Goal: Transaction & Acquisition: Purchase product/service

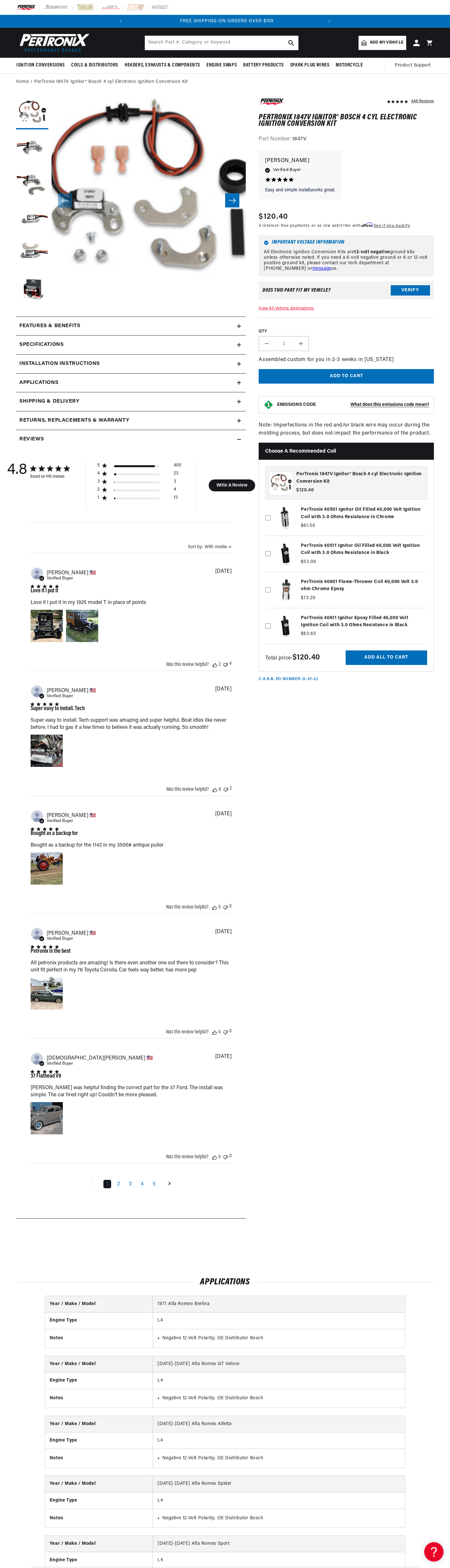
scroll to position [0, 196]
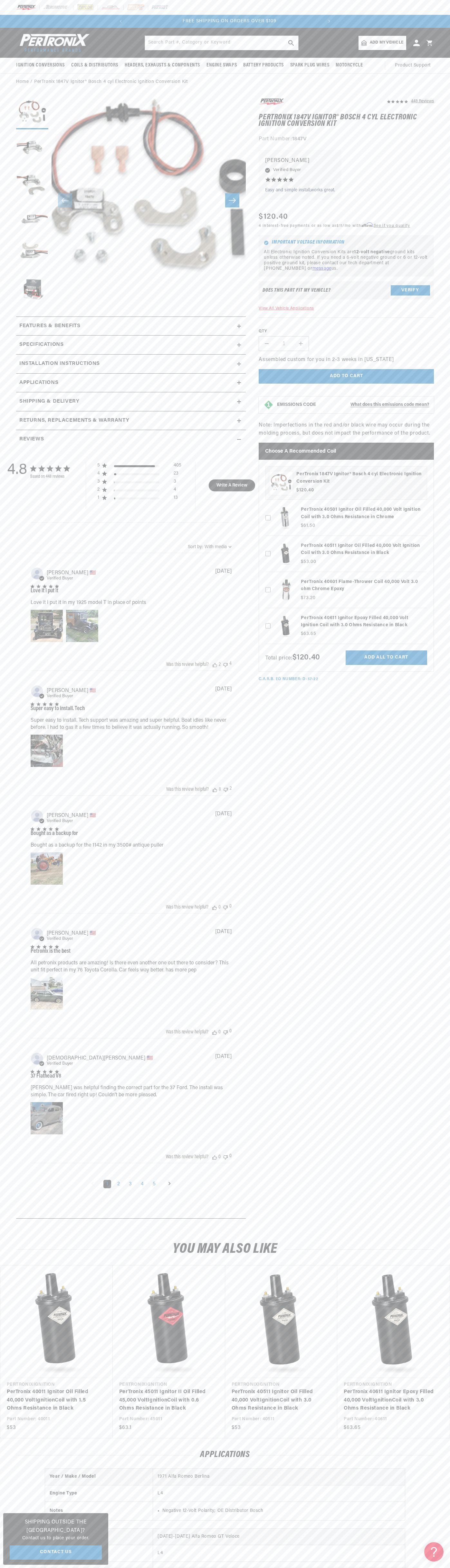
scroll to position [0, 196]
click at [63, 18] on slideshow-component "SHOP BEST SELLING IGNITION & EXHAUST FREE SHIPPING ON ORDERS OVER $109" at bounding box center [225, 21] width 450 height 13
click at [447, 567] on section "448 Reviews" at bounding box center [225, 660] width 450 height 1138
click at [264, 1567] on html "Skip to content Your cart Your cart is empty Get the right parts the first time…" at bounding box center [225, 784] width 450 height 1568
click at [3, 1567] on html "Skip to content Your cart Your cart is empty Get the right parts the first time…" at bounding box center [225, 784] width 450 height 1568
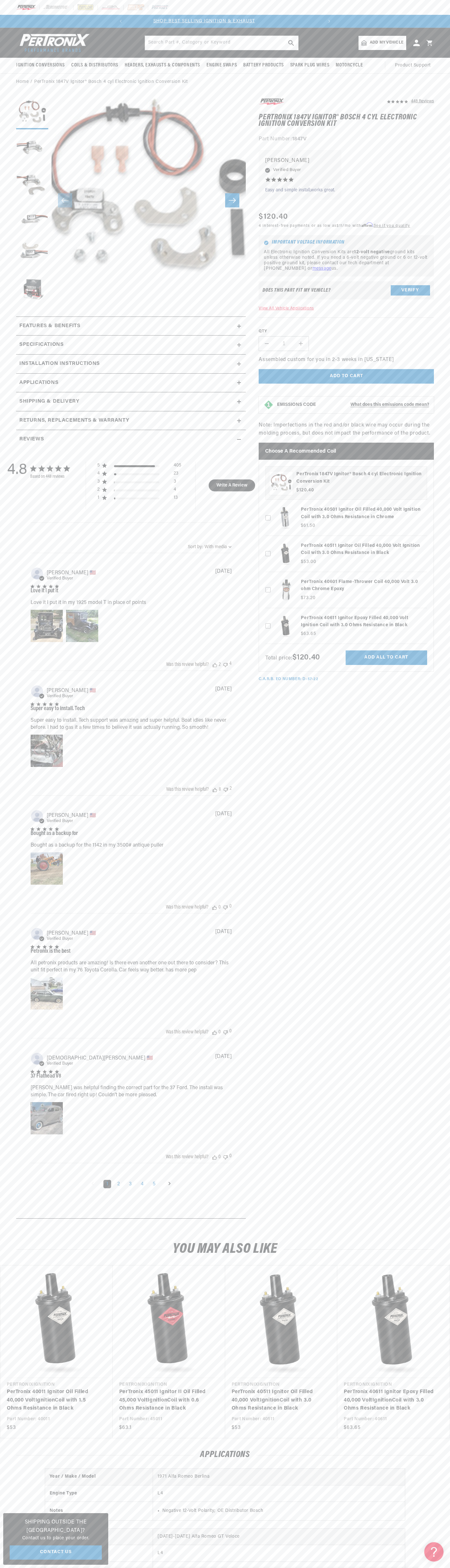
scroll to position [0, 0]
